Goal: Find specific page/section: Find specific page/section

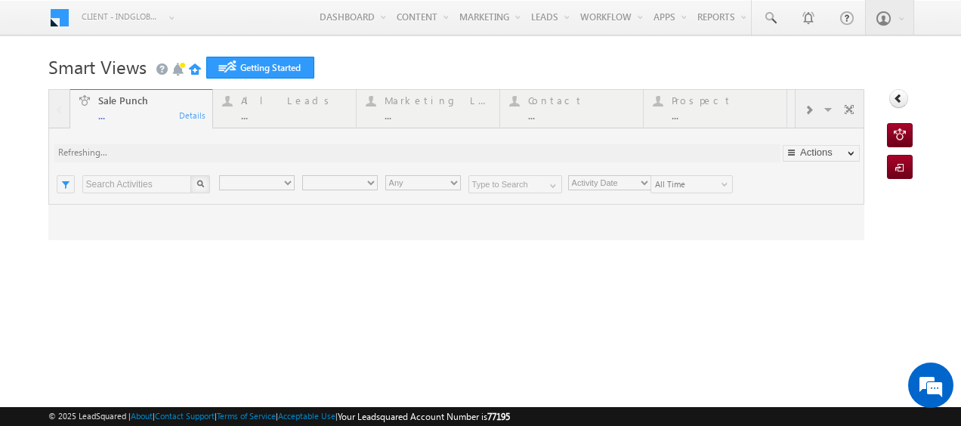
type input "Any Owner"
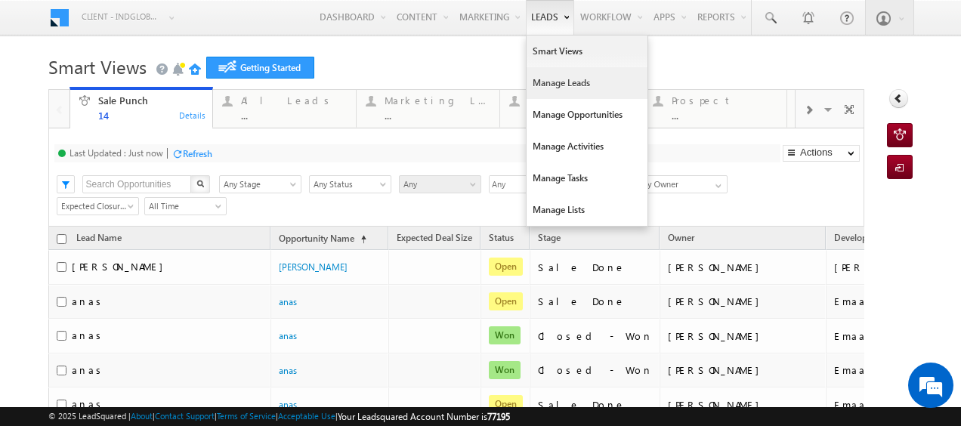
click at [554, 89] on link "Manage Leads" at bounding box center [587, 83] width 121 height 32
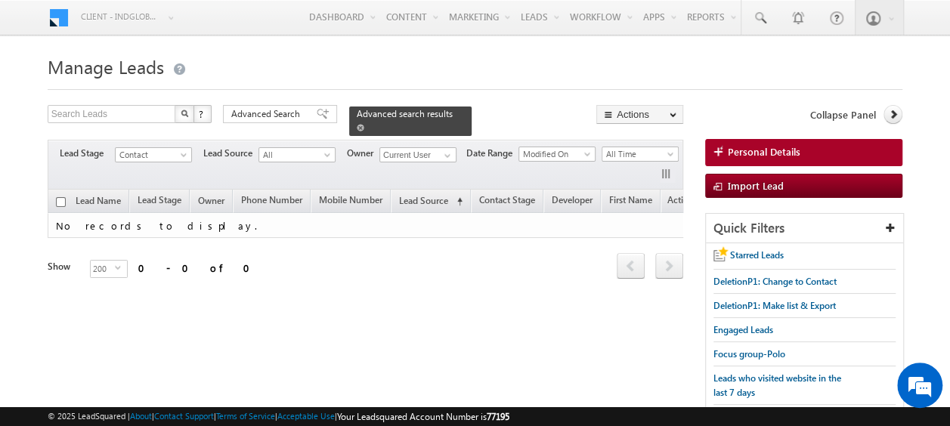
click at [364, 124] on span at bounding box center [361, 128] width 8 height 8
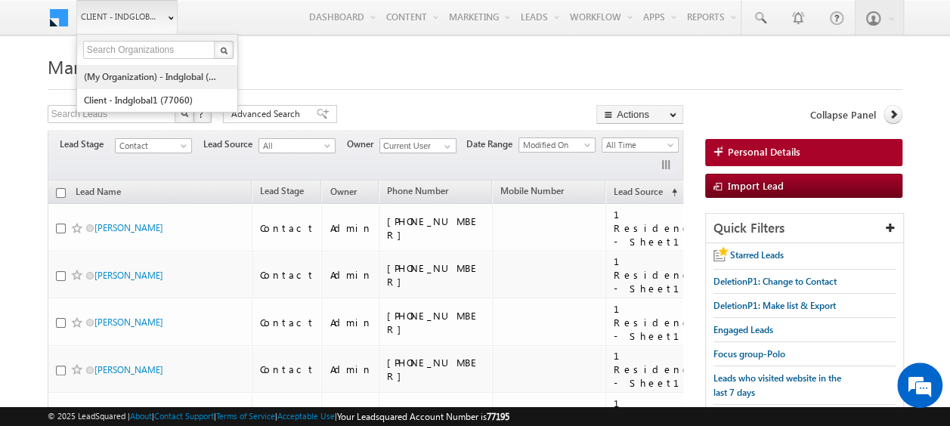
click at [156, 70] on link "(My Organization) - indglobal (48060)" at bounding box center [152, 76] width 138 height 23
